Goal: Task Accomplishment & Management: Manage account settings

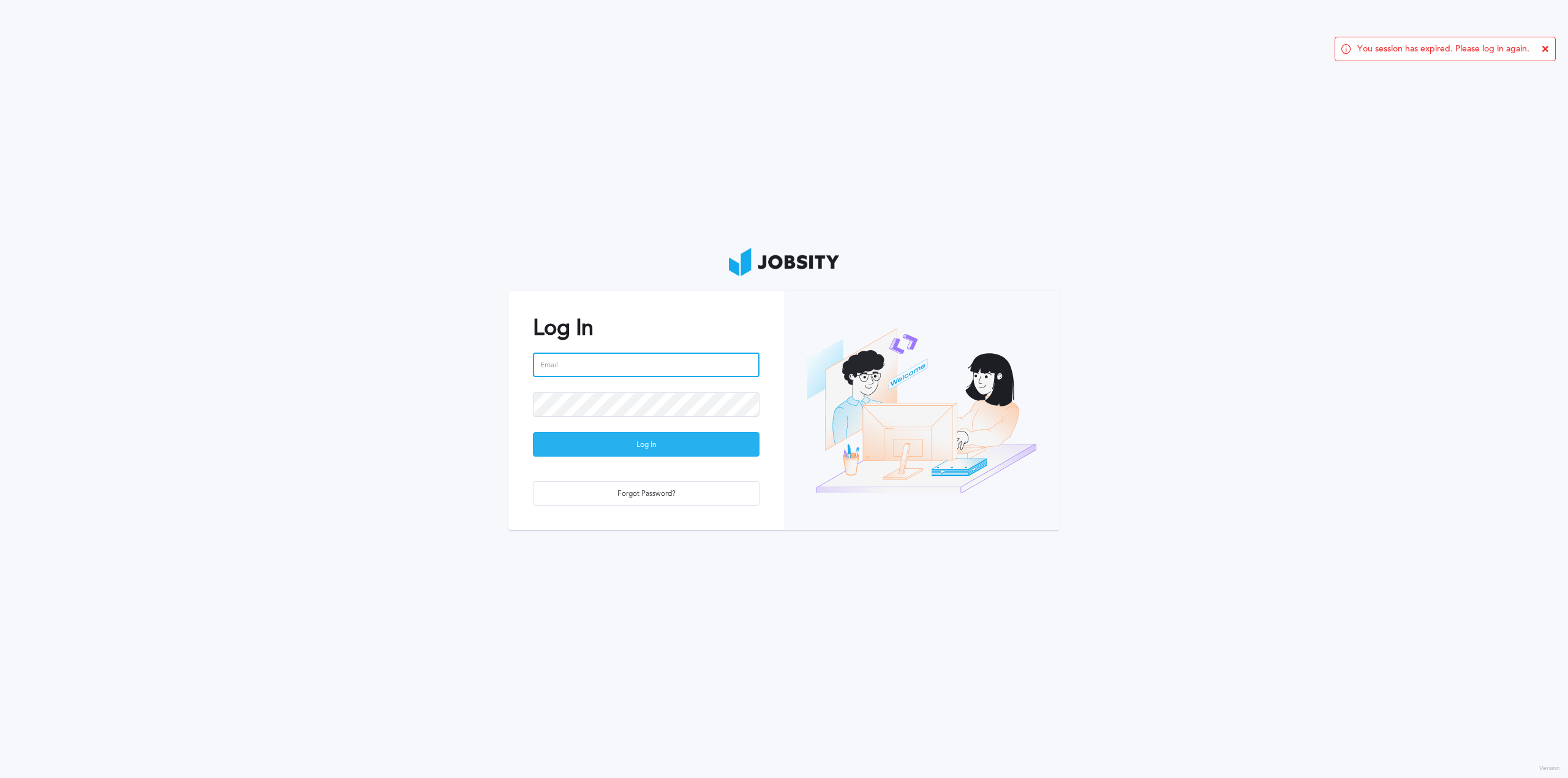
type input "[PERSON_NAME][EMAIL_ADDRESS][PERSON_NAME][DOMAIN_NAME]"
click at [669, 451] on div "Log In" at bounding box center [646, 445] width 225 height 24
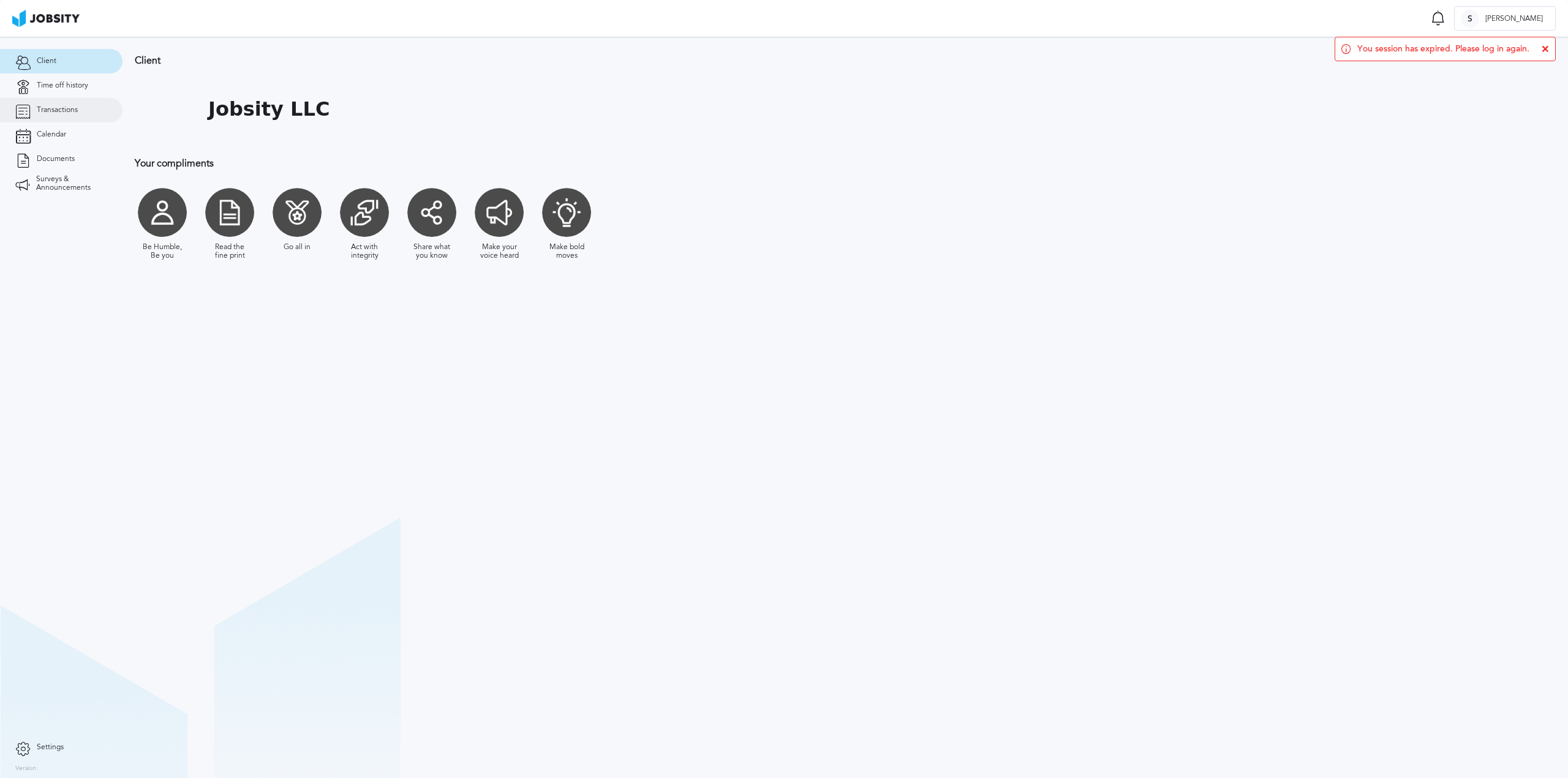
click at [69, 111] on span "Transactions" at bounding box center [58, 110] width 41 height 9
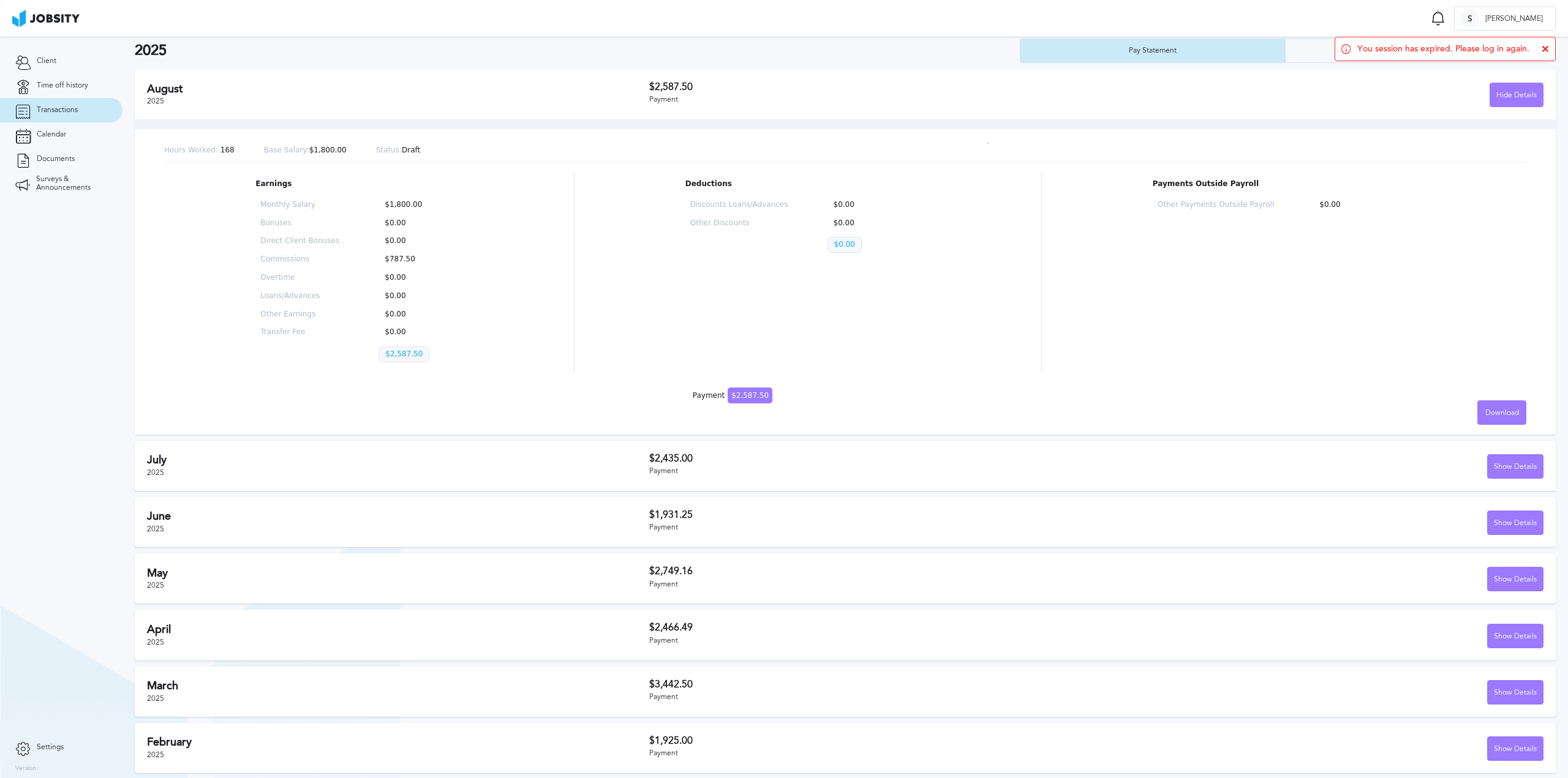
scroll to position [37, 0]
